Goal: Information Seeking & Learning: Learn about a topic

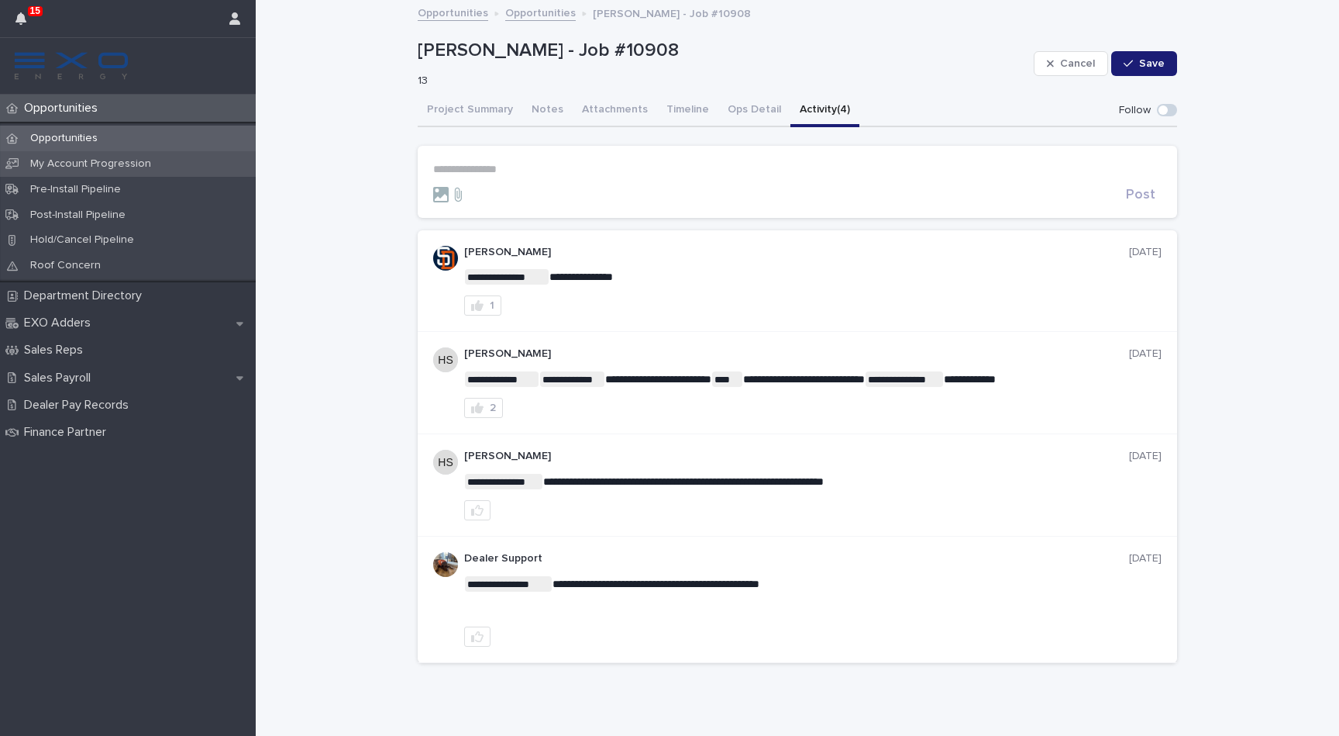
scroll to position [1, 0]
click at [84, 133] on p "Opportunities" at bounding box center [64, 138] width 92 height 13
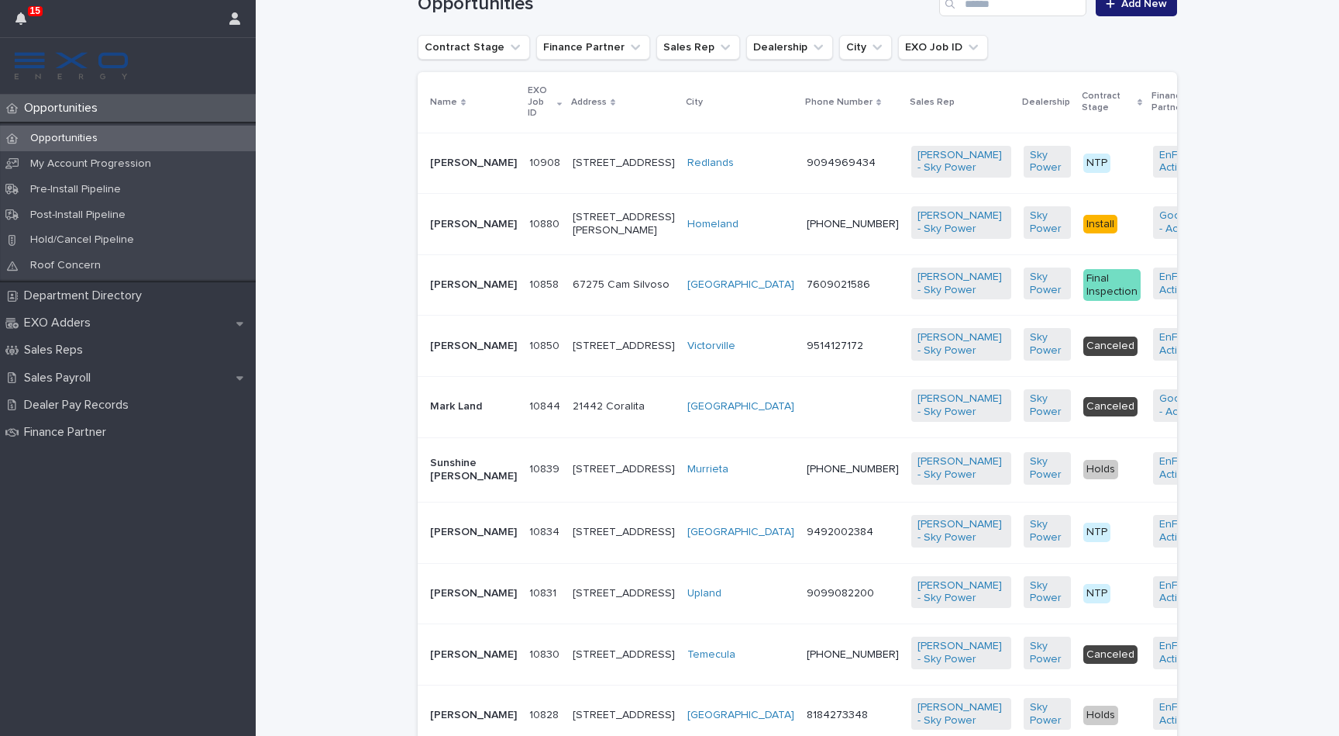
scroll to position [410, 0]
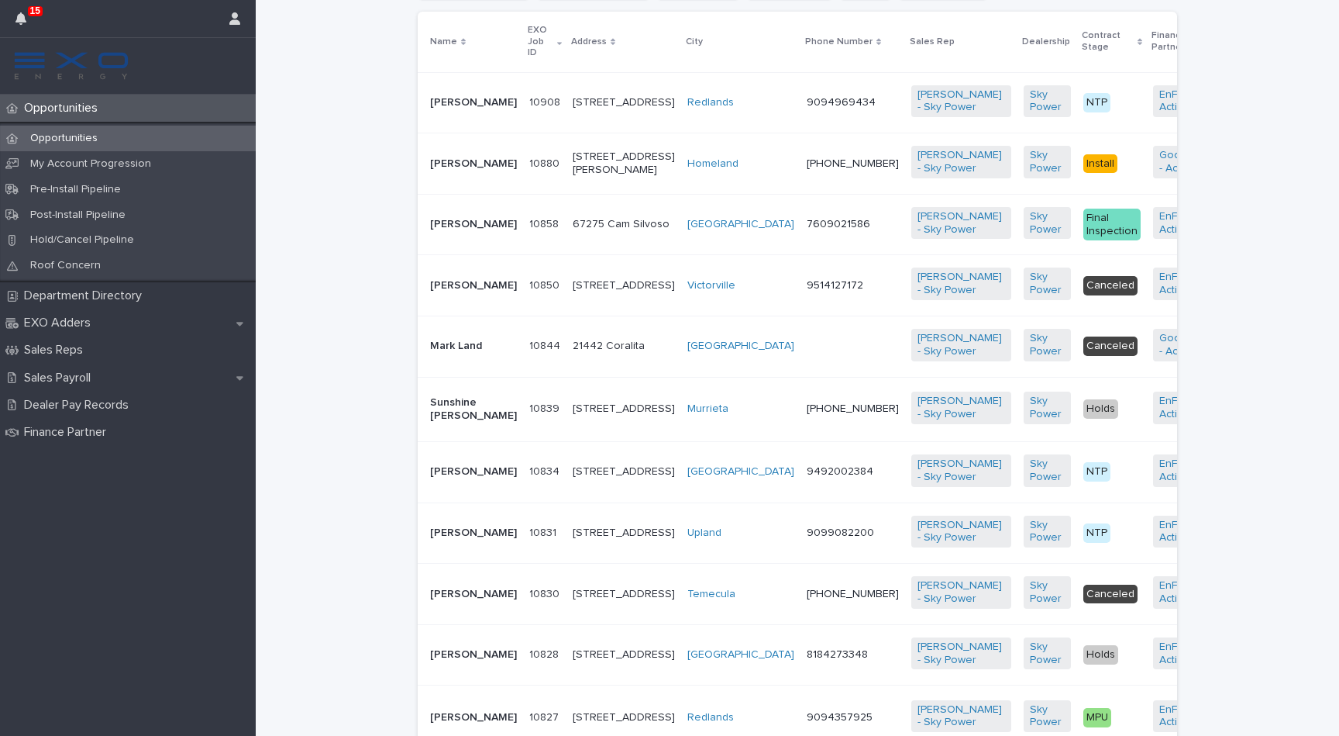
click at [445, 539] on p "[PERSON_NAME]" at bounding box center [473, 532] width 87 height 13
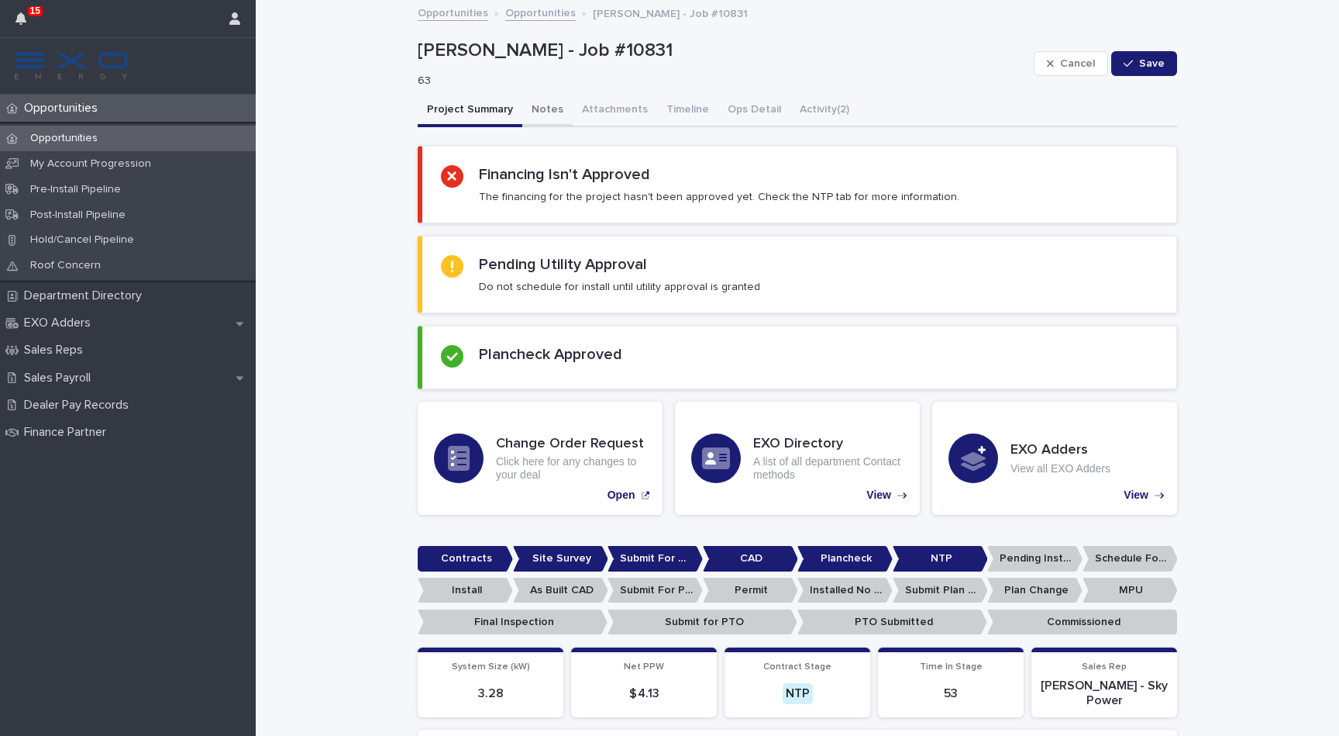
click at [543, 109] on button "Notes" at bounding box center [547, 111] width 50 height 33
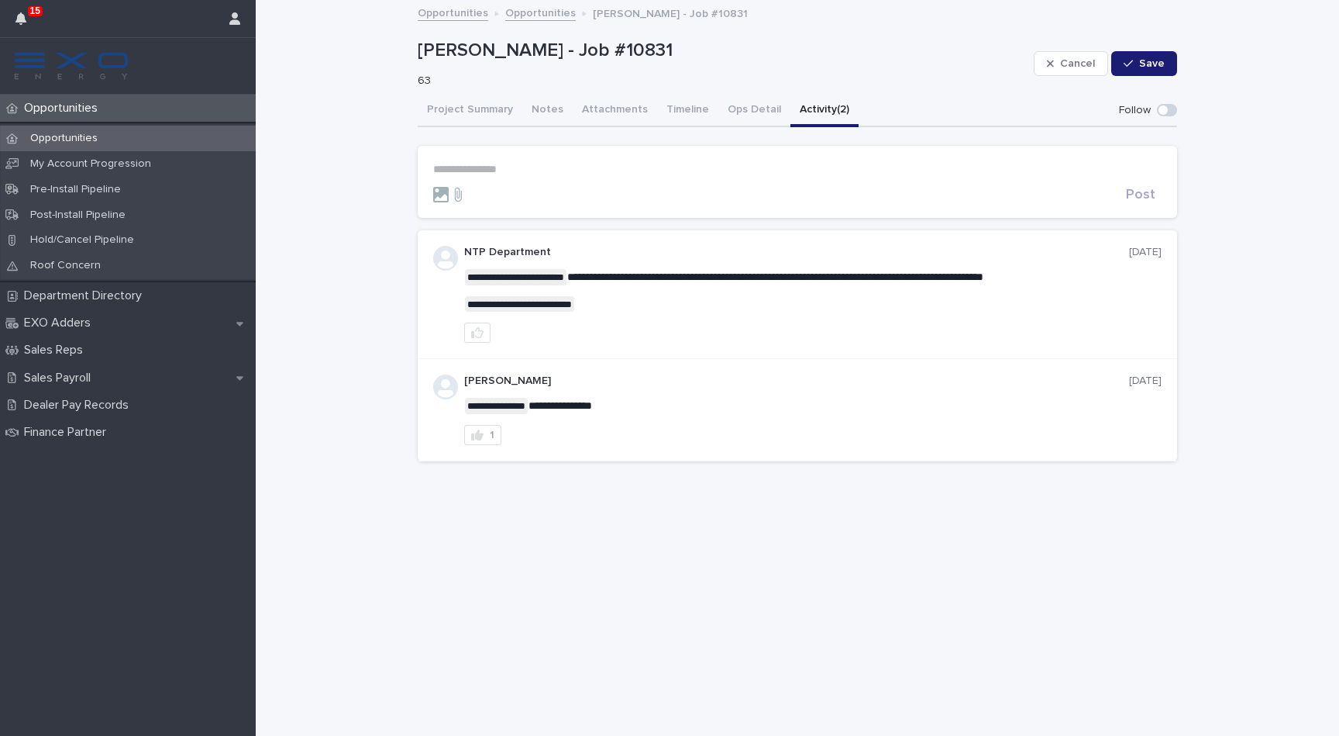
click at [821, 117] on button "Activity (2)" at bounding box center [825, 111] width 68 height 33
drag, startPoint x: 669, startPoint y: 50, endPoint x: 418, endPoint y: 46, distance: 251.2
click at [418, 46] on p "[PERSON_NAME] - Job #10831" at bounding box center [723, 51] width 610 height 22
copy p "[PERSON_NAME] - Job #10831"
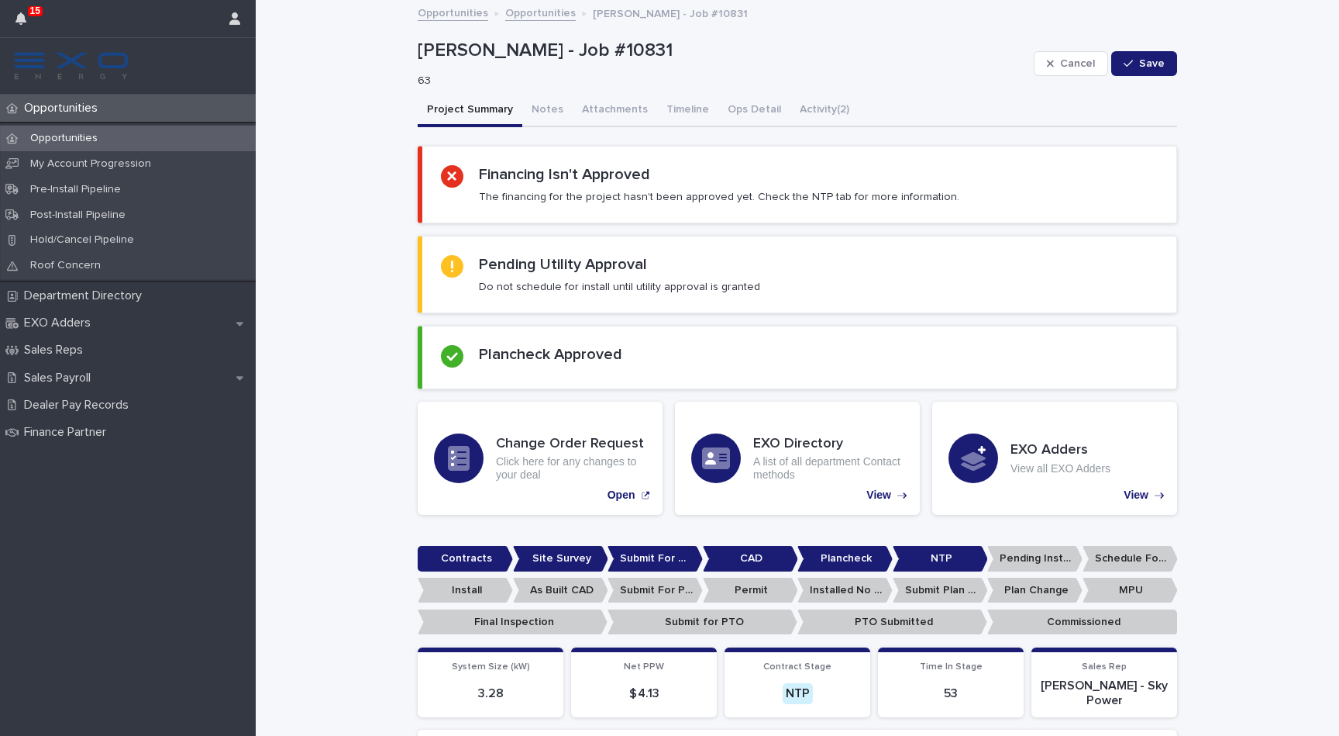
click at [497, 107] on button "Project Summary" at bounding box center [470, 111] width 105 height 33
click at [556, 109] on button "Notes" at bounding box center [547, 111] width 50 height 33
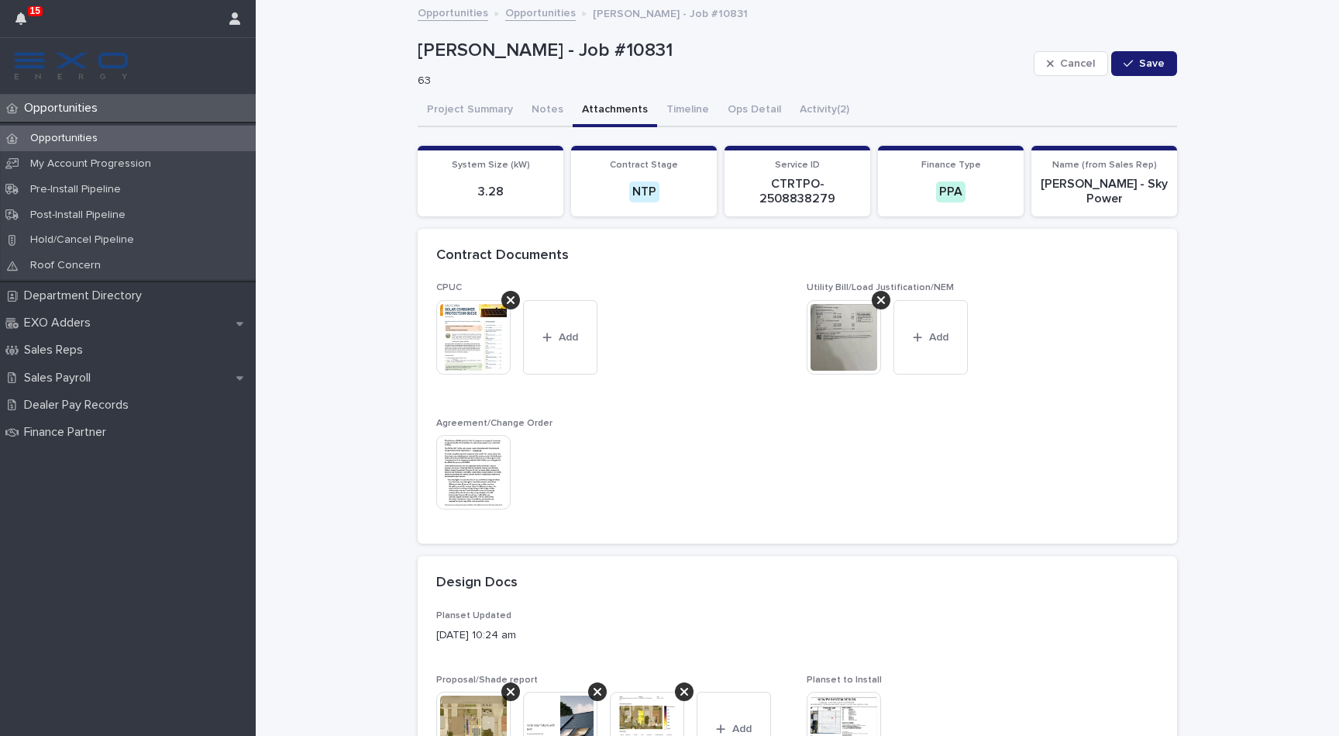
click at [608, 119] on button "Attachments" at bounding box center [615, 111] width 84 height 33
click at [850, 331] on img at bounding box center [844, 337] width 74 height 74
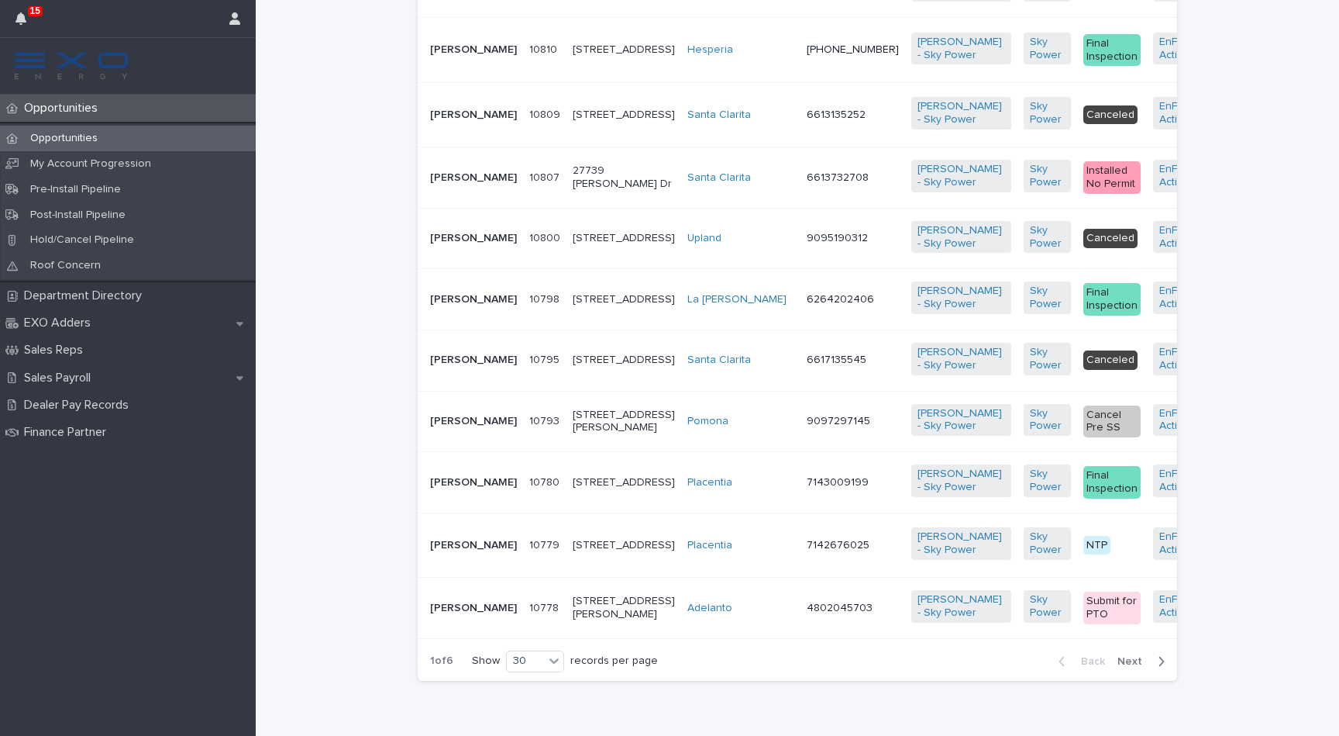
scroll to position [1776, 0]
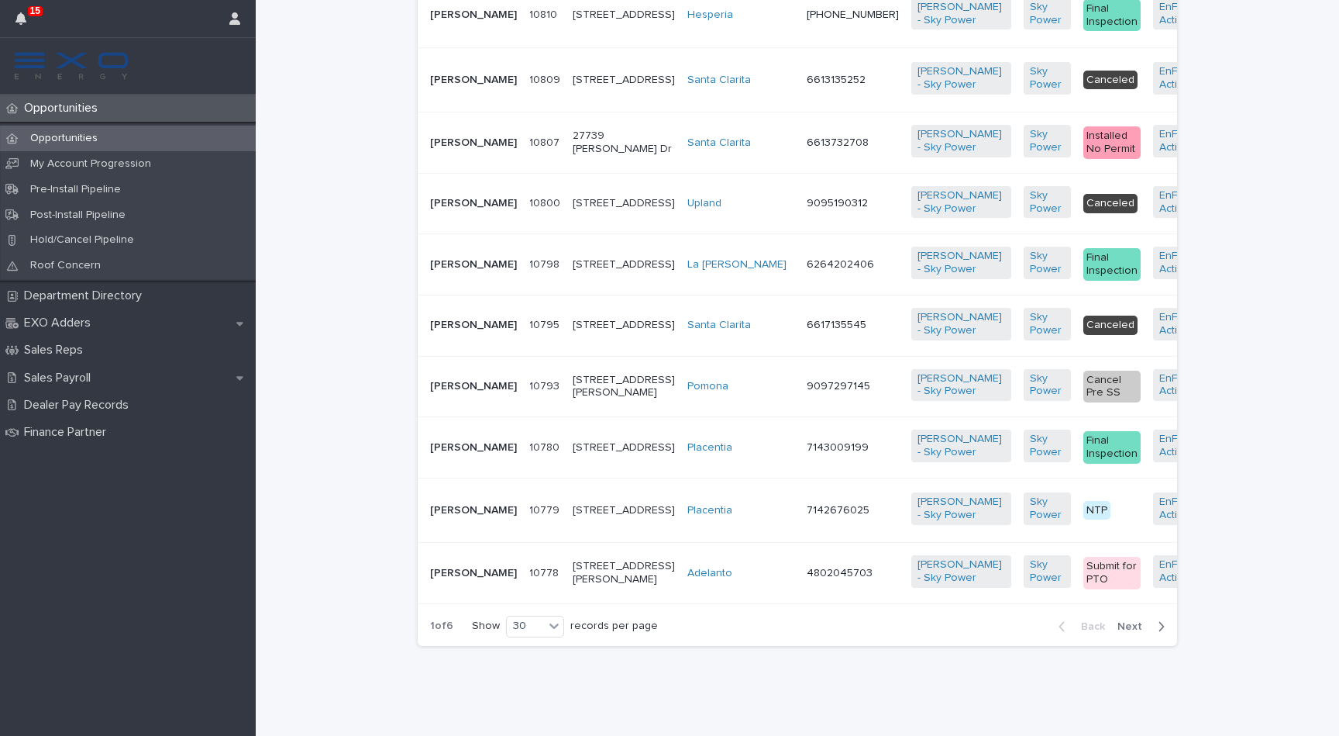
click at [474, 210] on p "[PERSON_NAME]" at bounding box center [473, 203] width 87 height 13
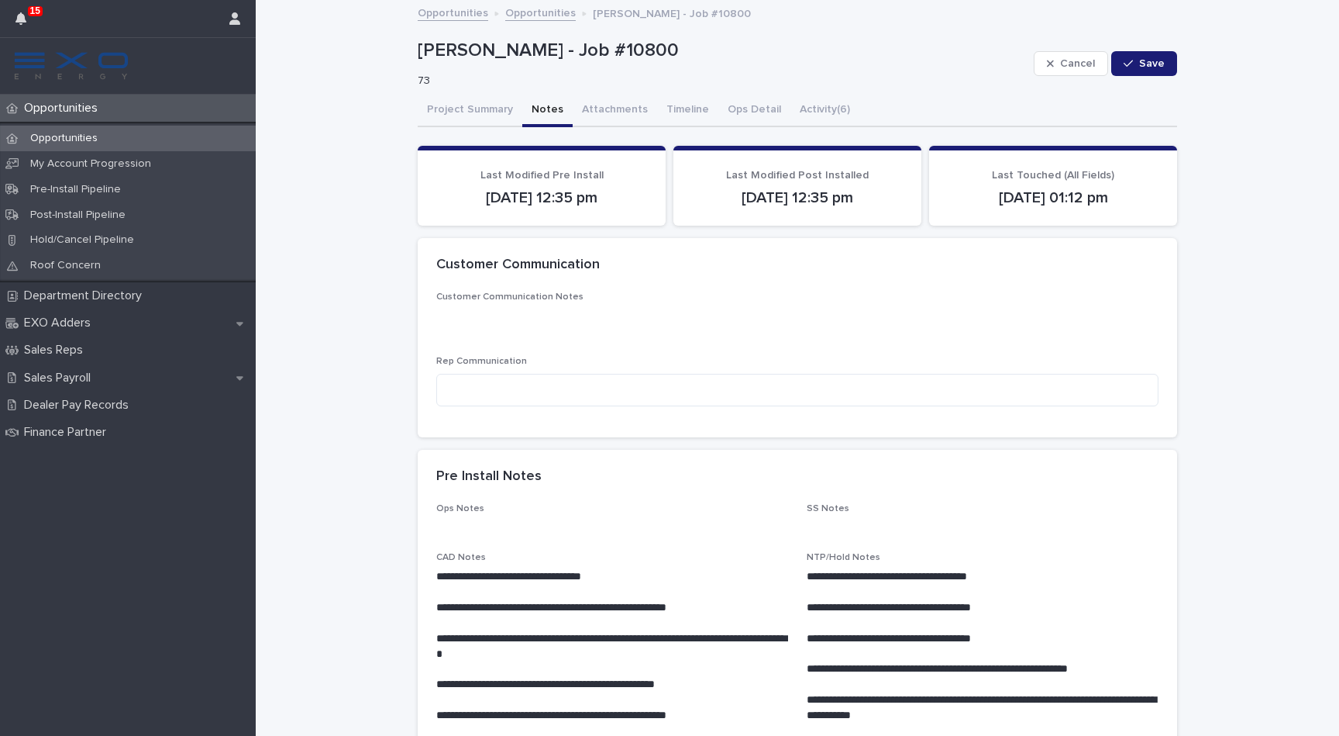
click at [550, 117] on button "Notes" at bounding box center [547, 111] width 50 height 33
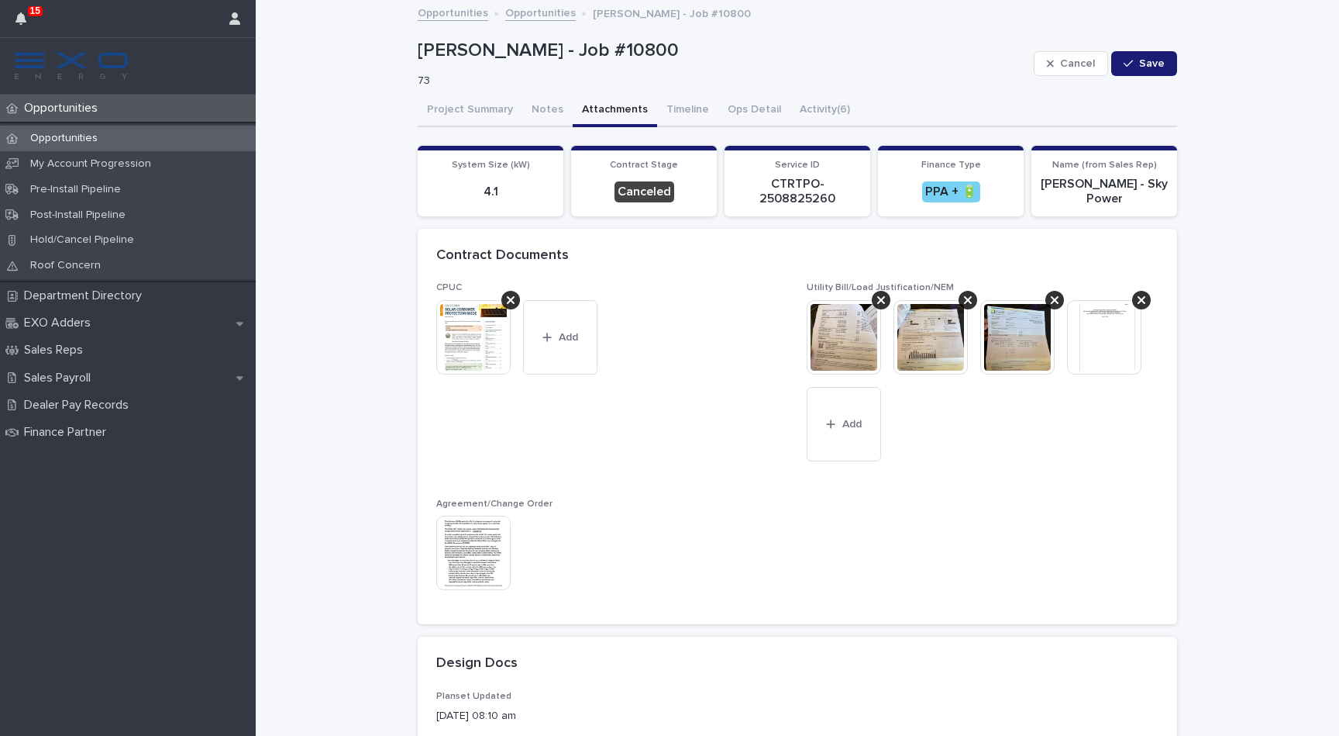
click at [621, 109] on button "Attachments" at bounding box center [615, 111] width 84 height 33
click at [927, 351] on img at bounding box center [931, 337] width 74 height 74
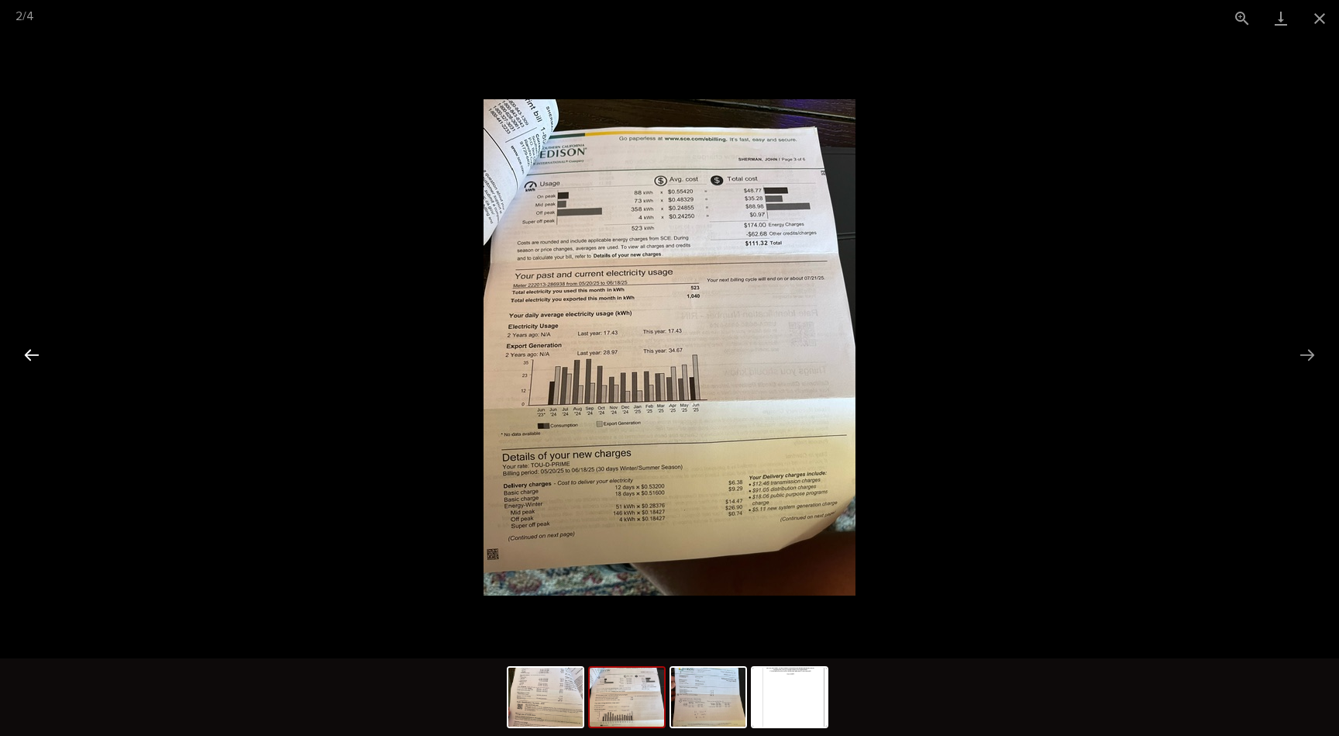
click at [21, 360] on button "Previous slide" at bounding box center [32, 354] width 33 height 30
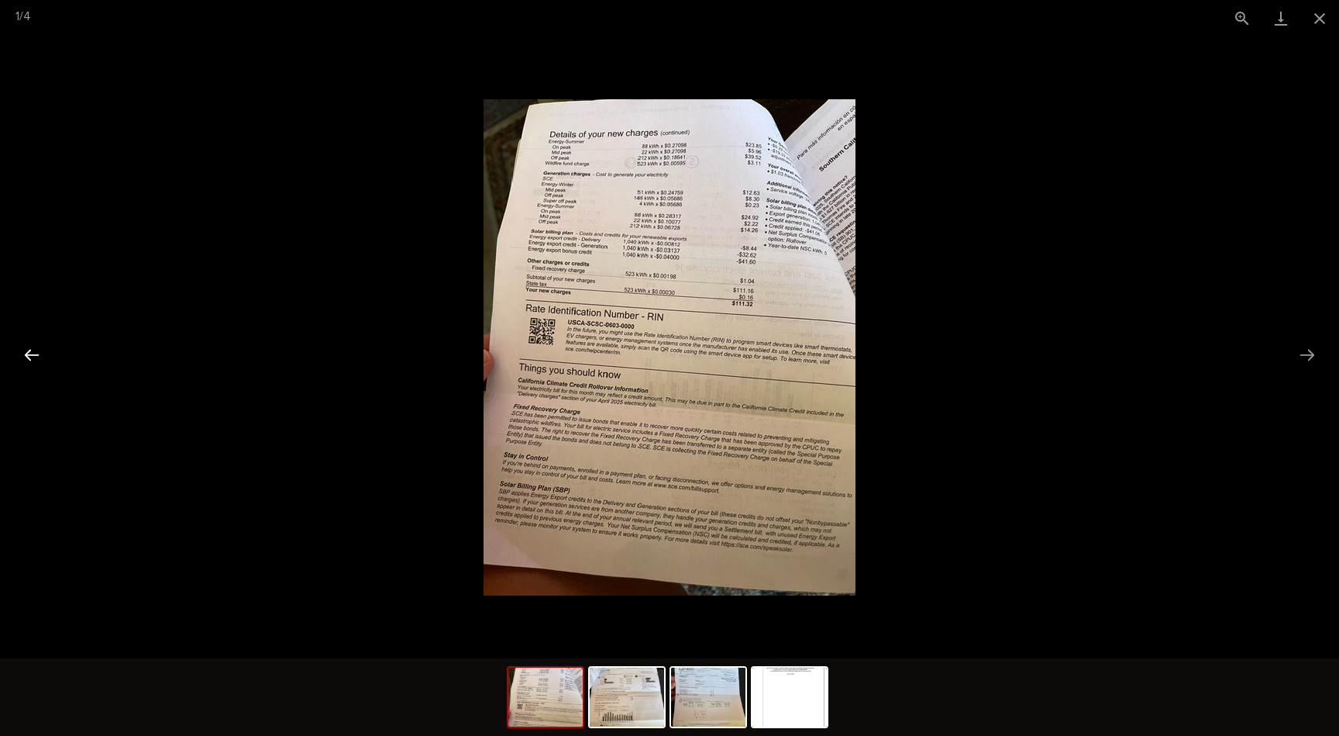
click at [21, 360] on button "Previous slide" at bounding box center [32, 354] width 33 height 30
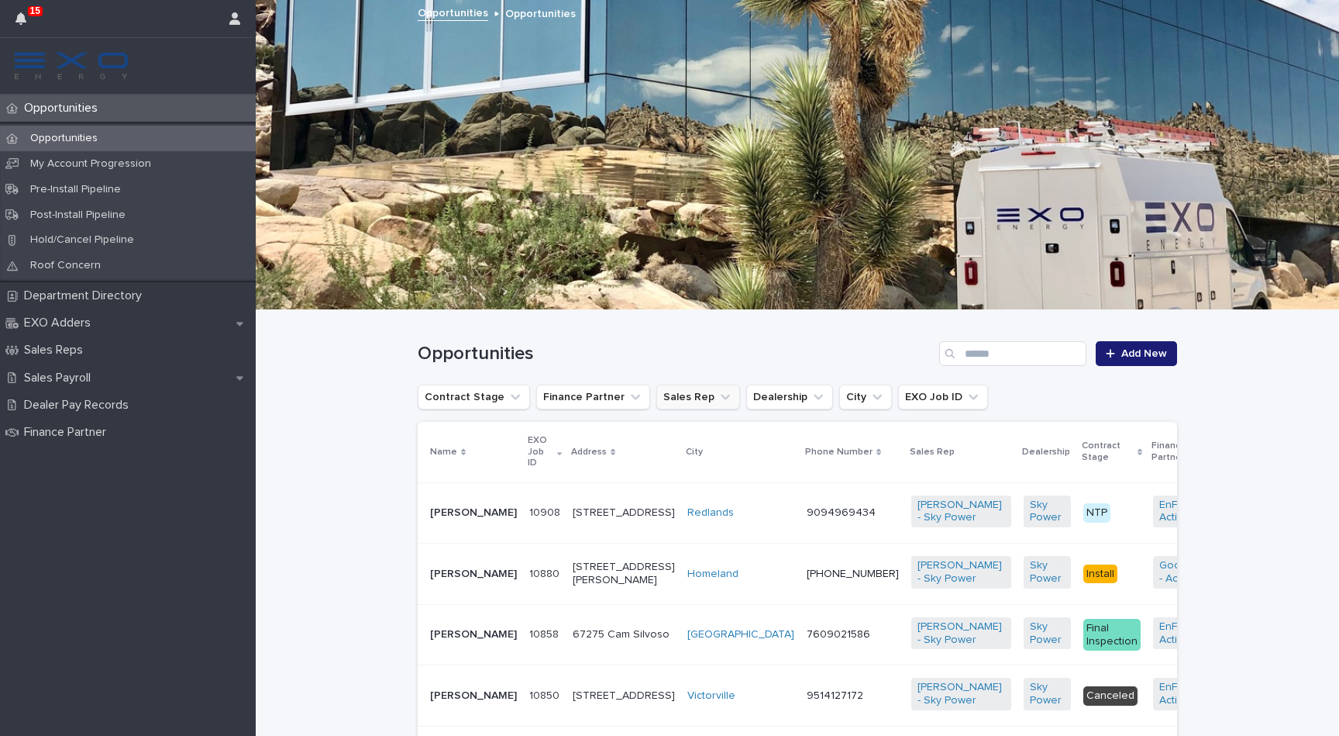
click at [659, 388] on button "Sales Rep" at bounding box center [698, 396] width 84 height 25
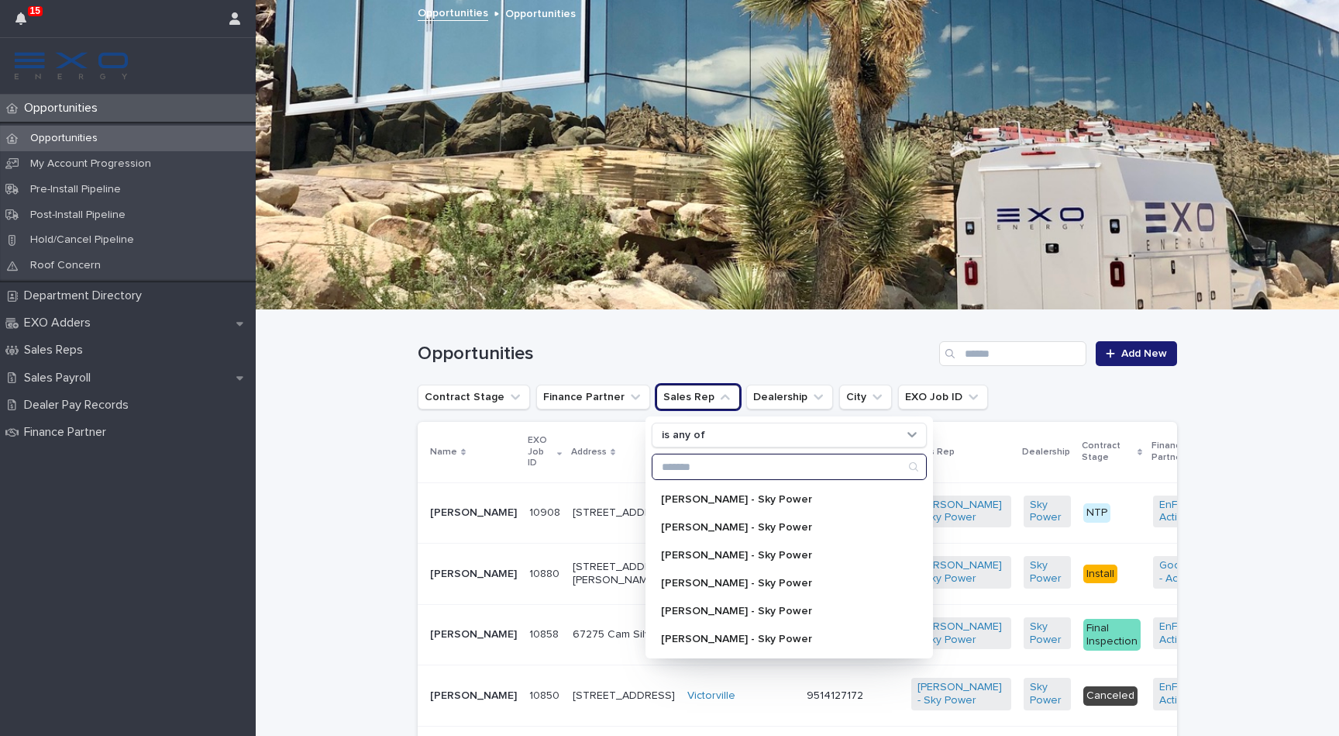
scroll to position [156, 0]
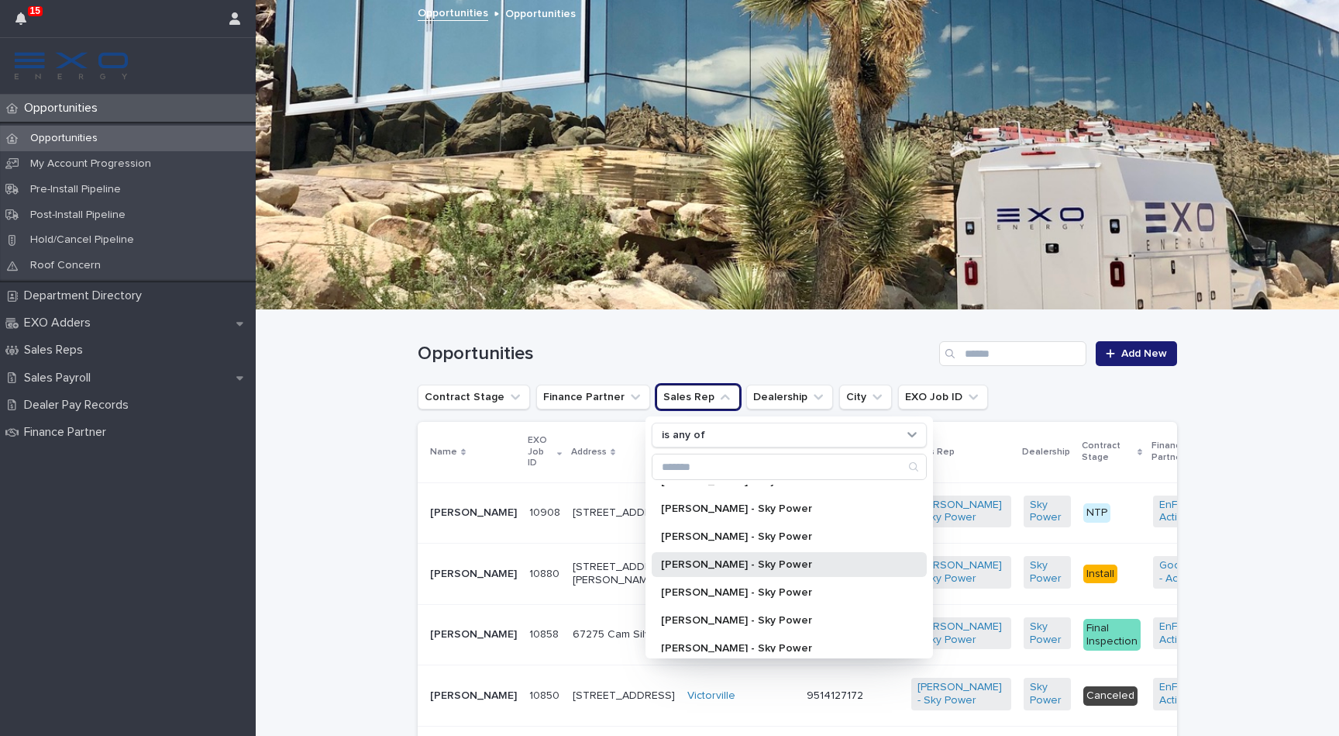
click at [695, 567] on p "[PERSON_NAME] - Sky Power" at bounding box center [781, 564] width 241 height 11
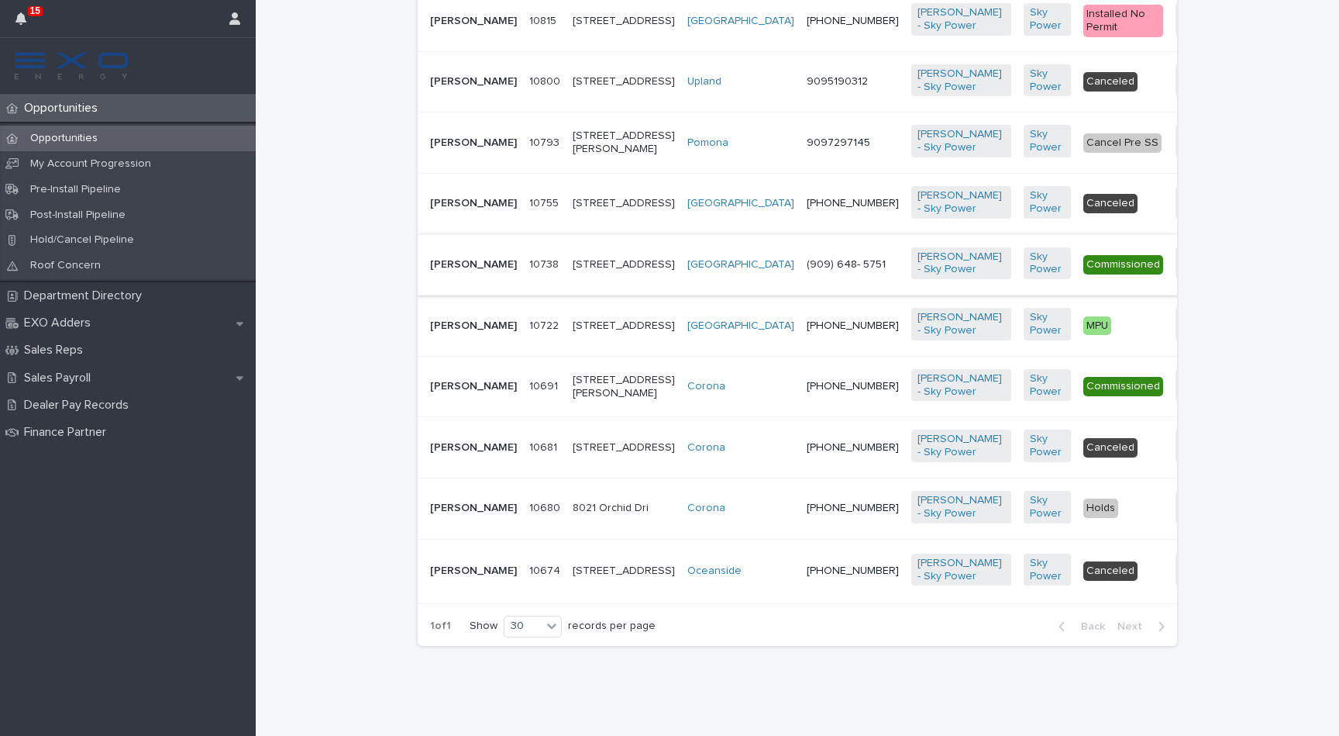
scroll to position [692, 0]
click at [460, 501] on p "[PERSON_NAME]" at bounding box center [473, 507] width 87 height 13
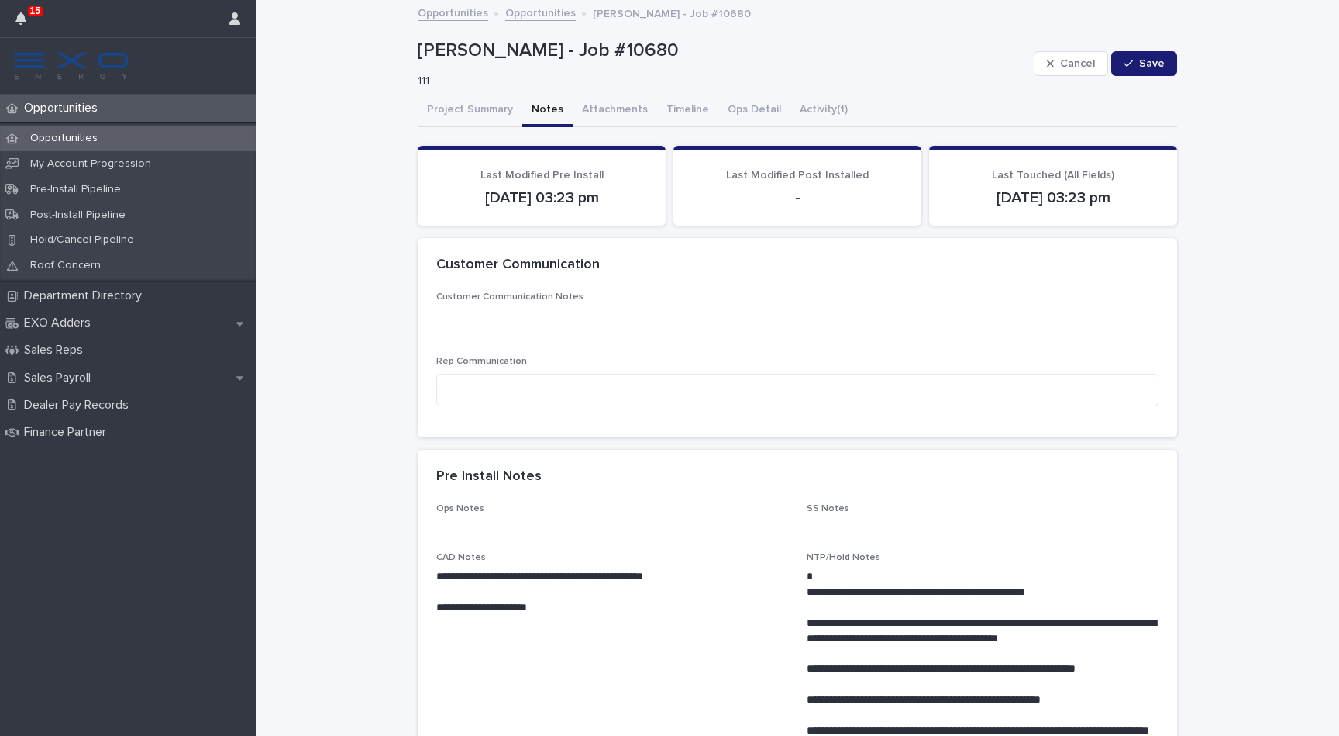
click at [535, 121] on button "Notes" at bounding box center [547, 111] width 50 height 33
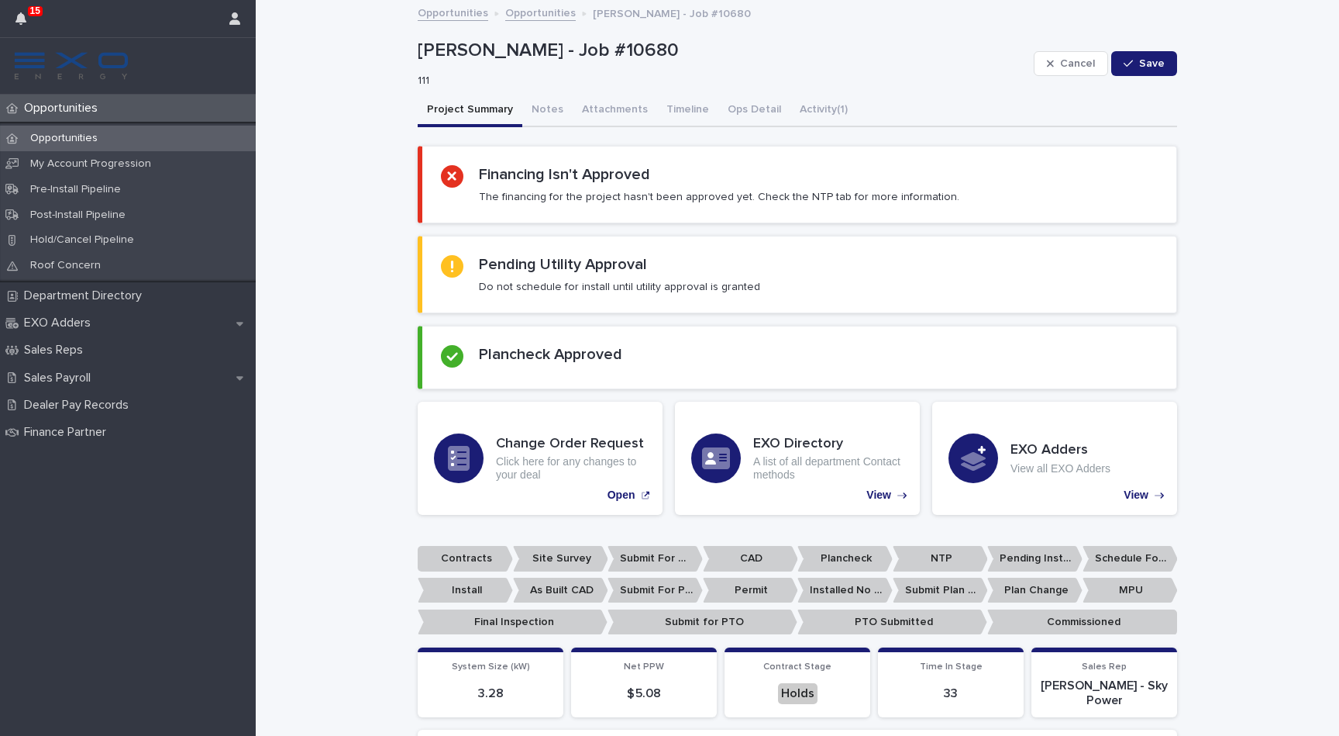
click at [488, 111] on button "Project Summary" at bounding box center [470, 111] width 105 height 33
drag, startPoint x: 653, startPoint y: 51, endPoint x: 416, endPoint y: 56, distance: 236.4
copy p "[PERSON_NAME] - Job #10680"
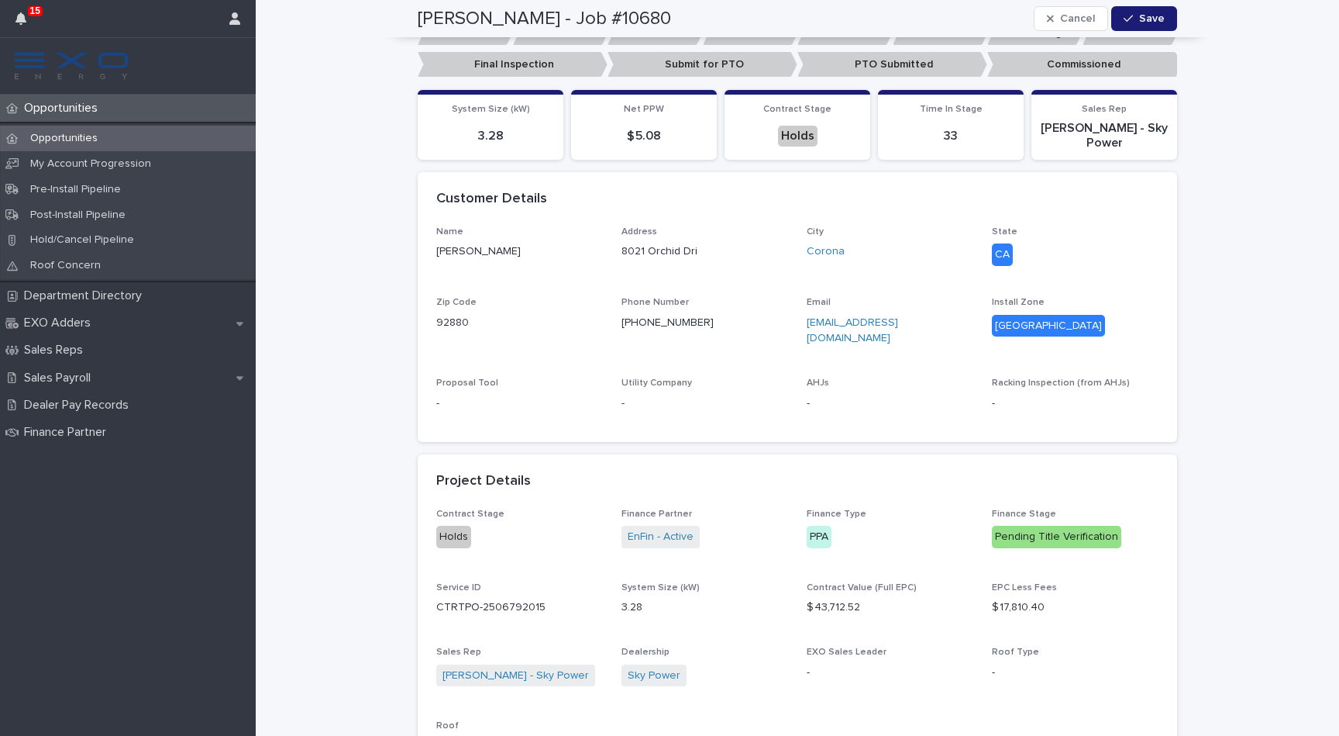
scroll to position [559, 0]
